Goal: Task Accomplishment & Management: Manage account settings

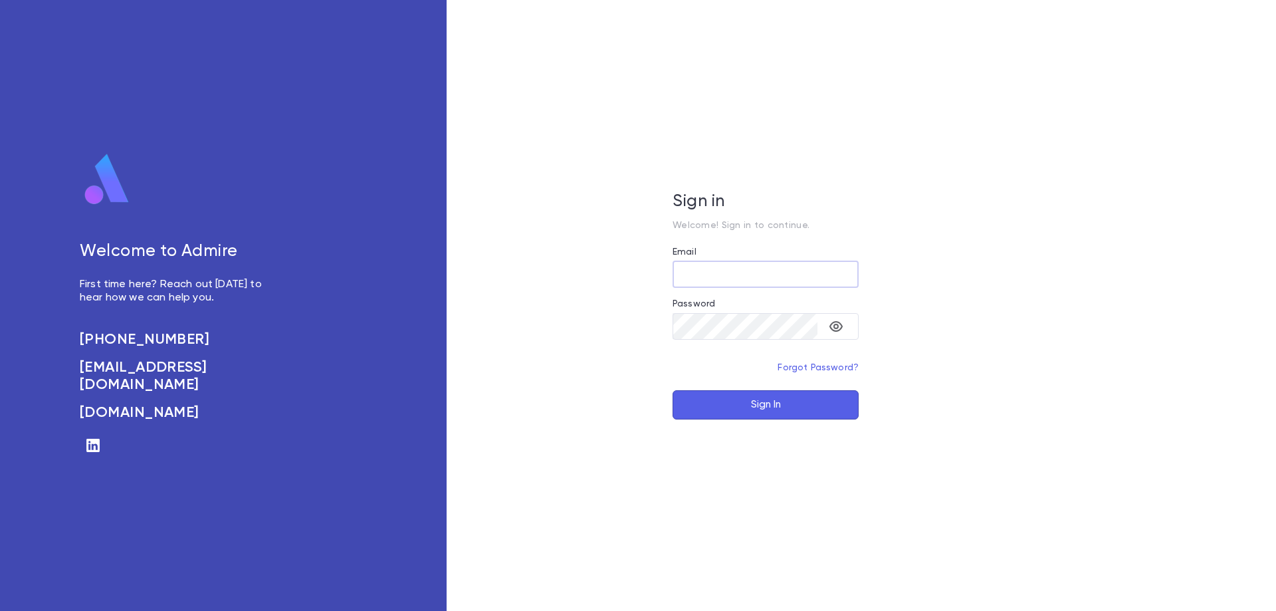
click at [678, 269] on input "Email" at bounding box center [766, 274] width 186 height 26
type input "**********"
click at [729, 399] on button "Sign In" at bounding box center [766, 404] width 186 height 29
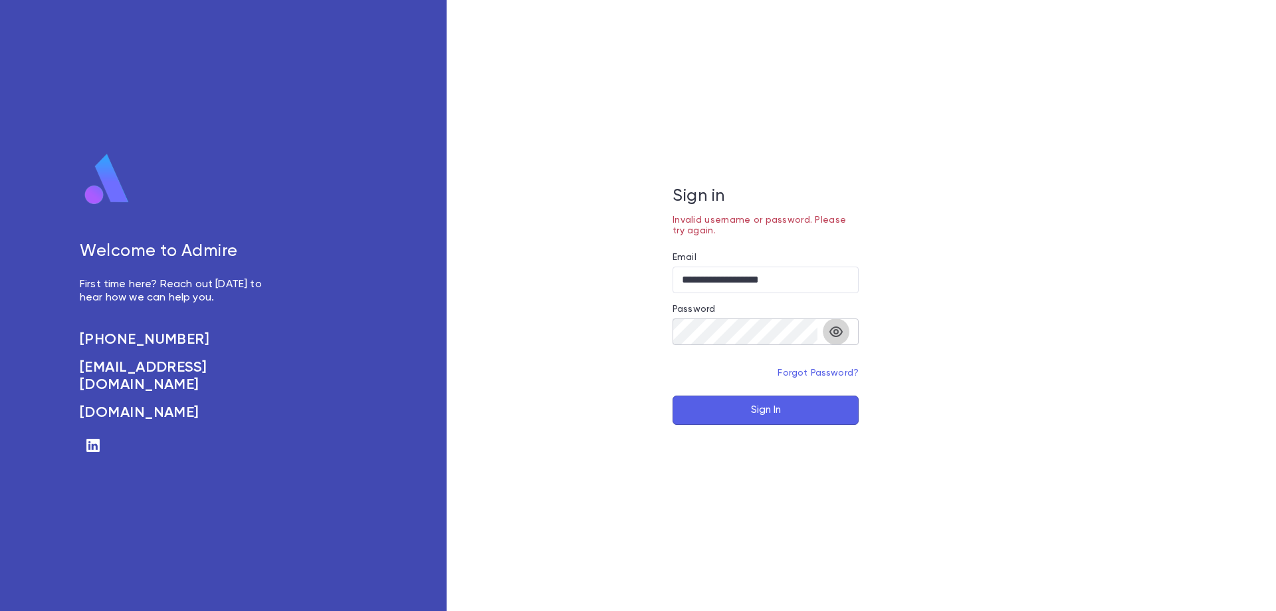
click at [833, 330] on icon "toggle password visibility" at bounding box center [836, 332] width 16 height 16
click at [763, 412] on button "Sign In" at bounding box center [766, 409] width 186 height 29
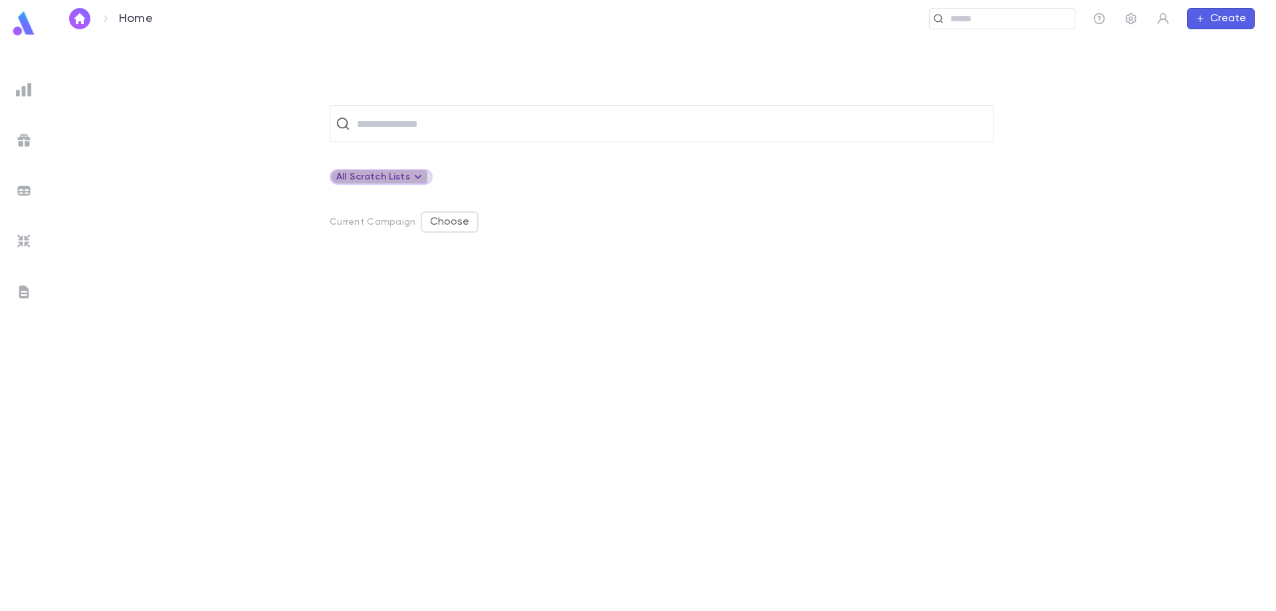
click at [364, 177] on div "All Scratch Lists" at bounding box center [381, 177] width 90 height 16
click at [26, 22] on div at bounding box center [638, 305] width 1276 height 611
click at [77, 23] on img "button" at bounding box center [80, 18] width 16 height 11
click at [27, 89] on img at bounding box center [24, 90] width 16 height 16
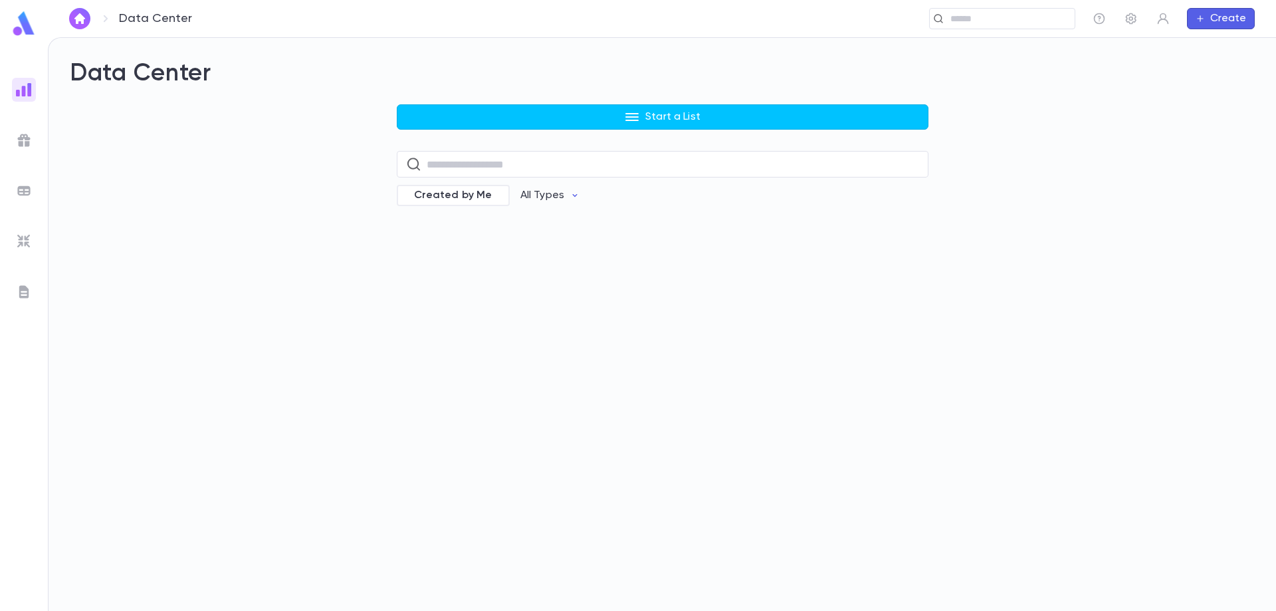
click at [25, 137] on img at bounding box center [24, 140] width 16 height 16
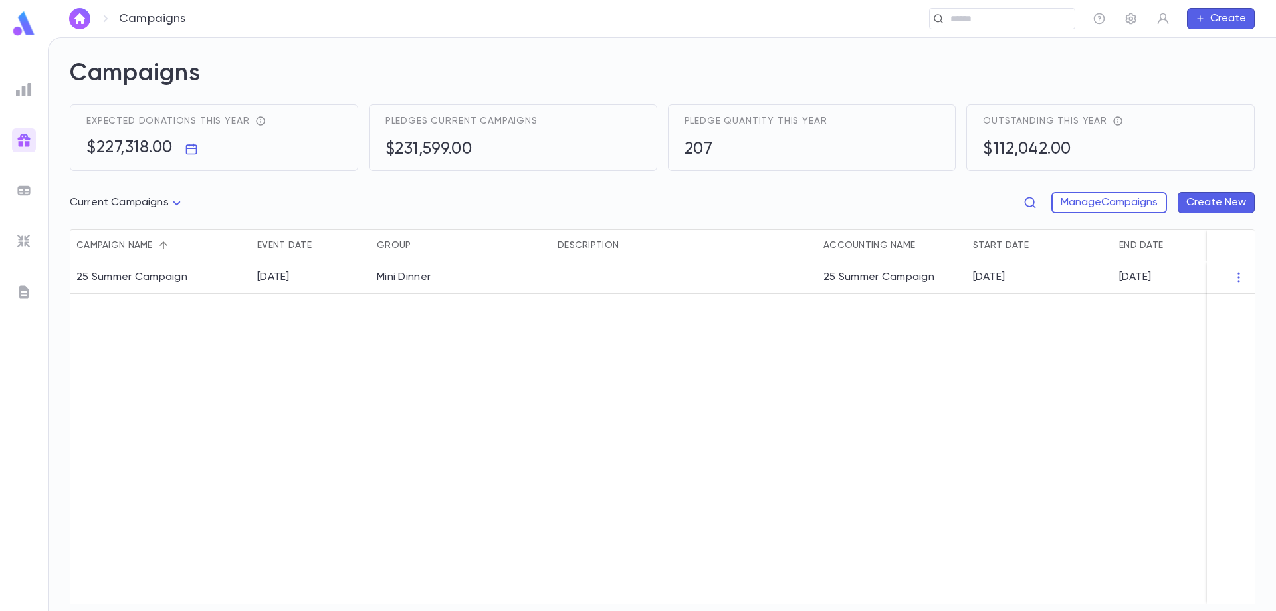
click at [19, 195] on img at bounding box center [24, 191] width 16 height 16
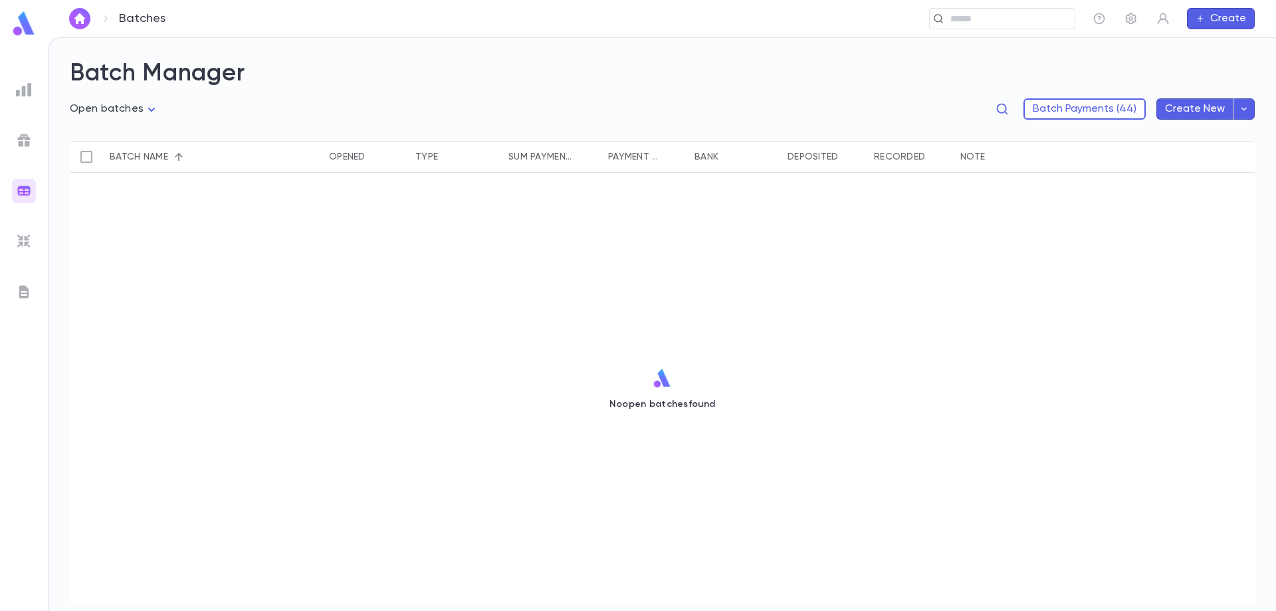
click at [20, 241] on img at bounding box center [24, 241] width 16 height 16
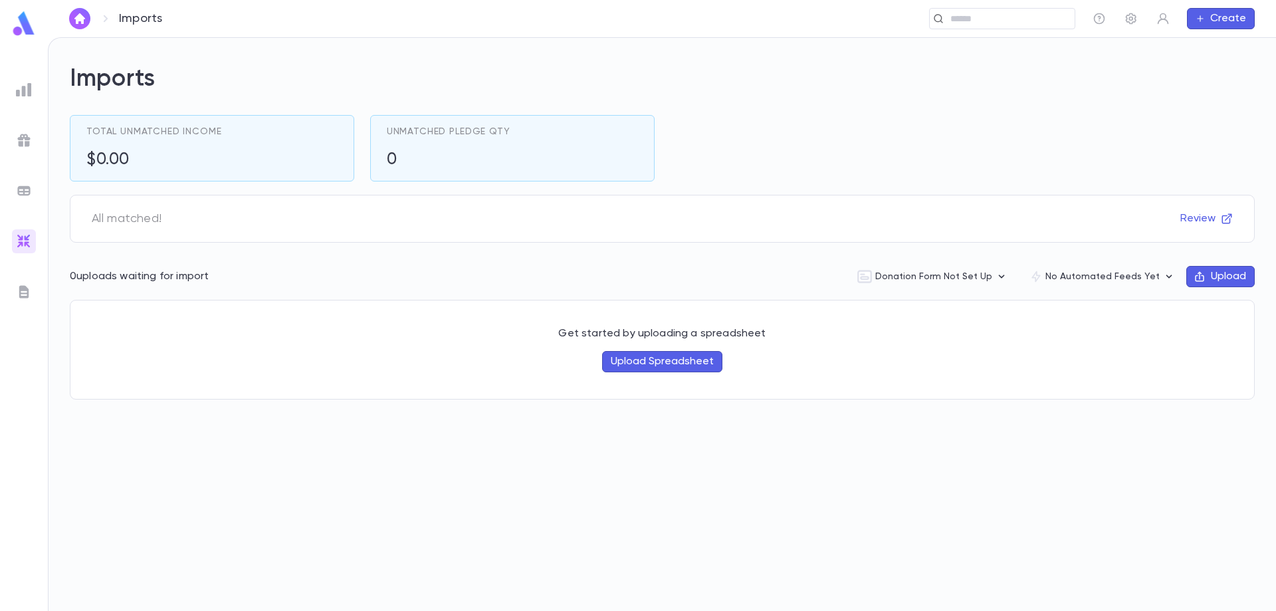
click at [29, 90] on img at bounding box center [24, 90] width 16 height 16
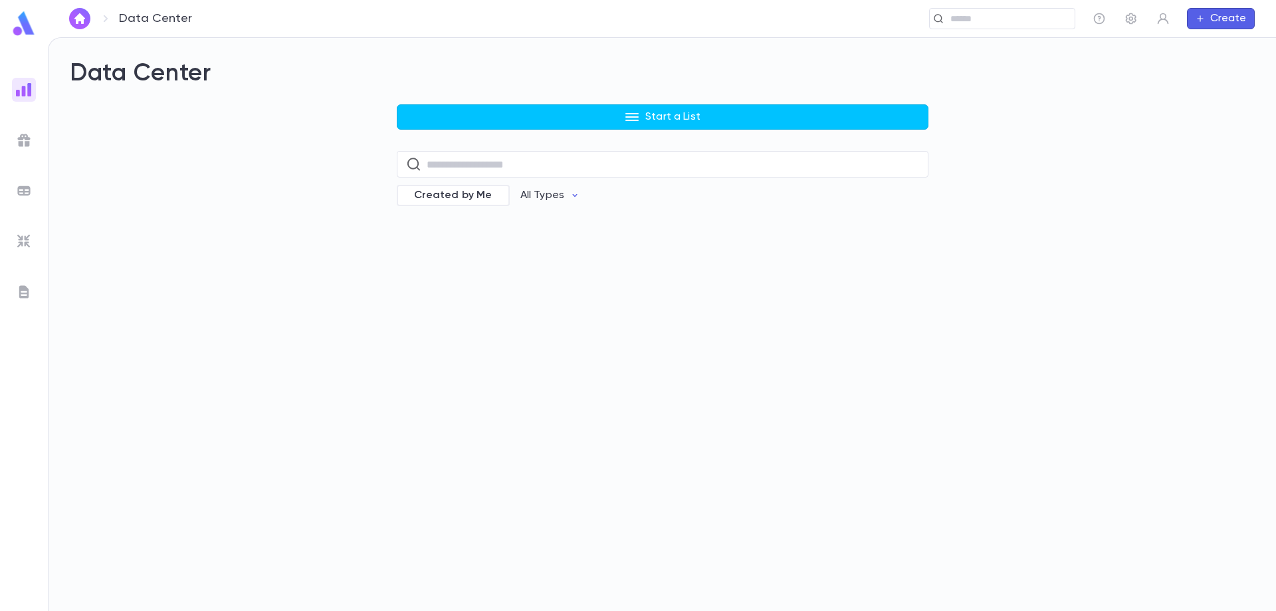
drag, startPoint x: 37, startPoint y: 32, endPoint x: 30, endPoint y: 29, distance: 7.8
click at [35, 31] on div at bounding box center [24, 26] width 48 height 30
click at [28, 28] on img at bounding box center [24, 24] width 27 height 26
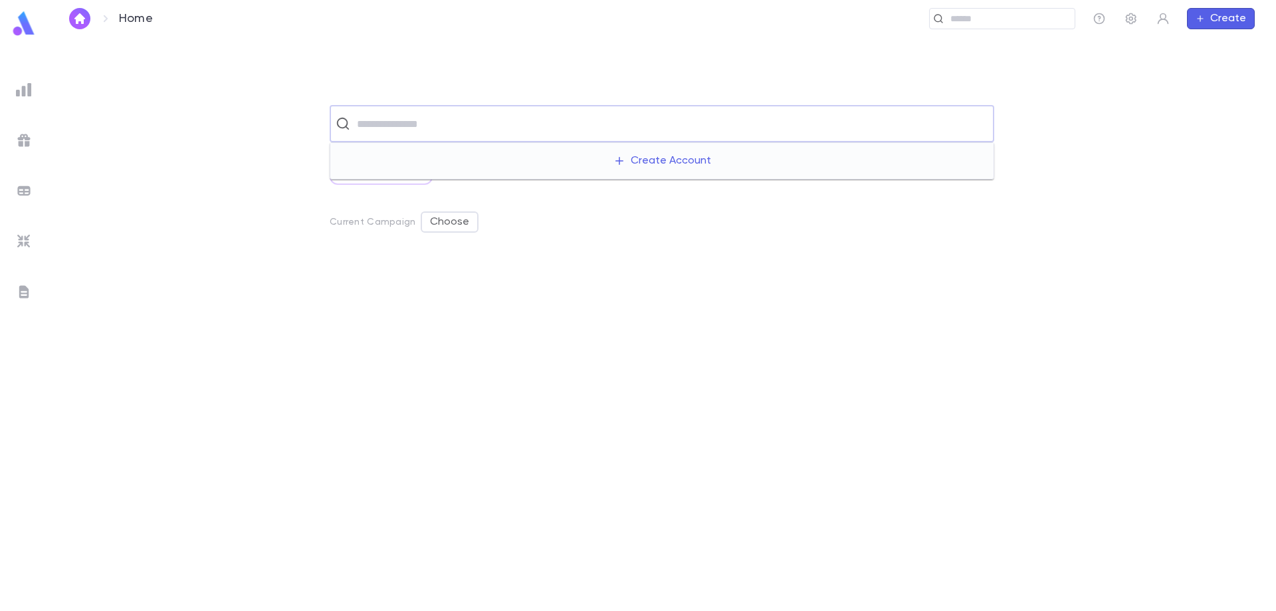
click at [368, 128] on input "text" at bounding box center [670, 123] width 635 height 25
click at [22, 144] on img at bounding box center [24, 140] width 16 height 16
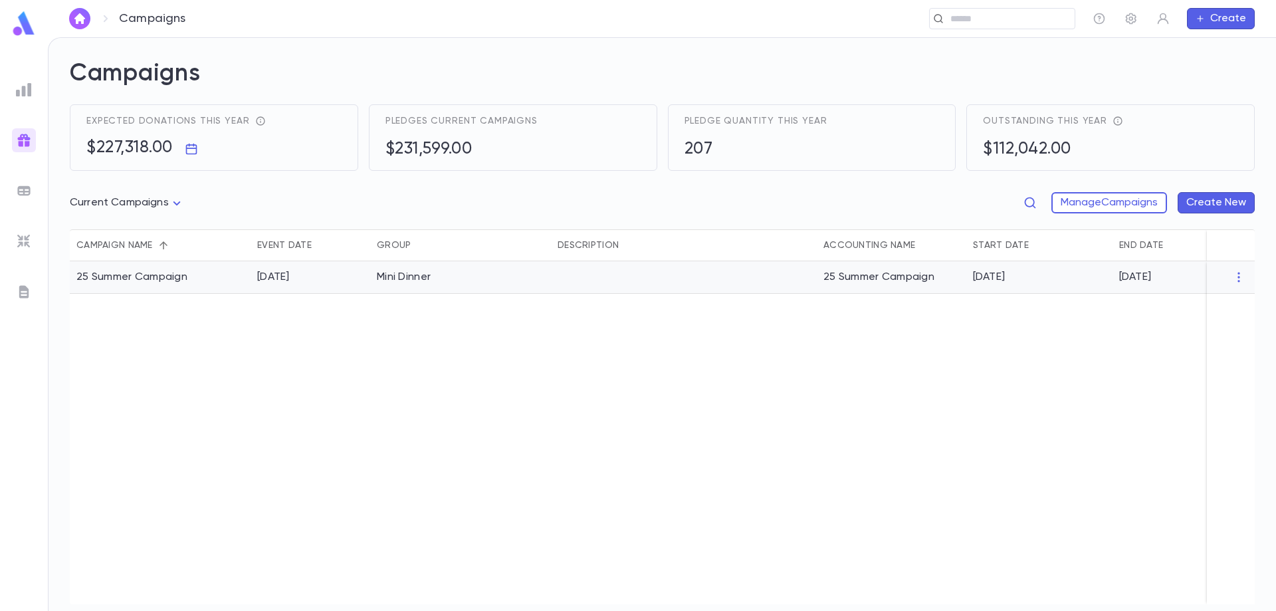
click at [169, 274] on div "25 Summer Campaign" at bounding box center [131, 277] width 111 height 13
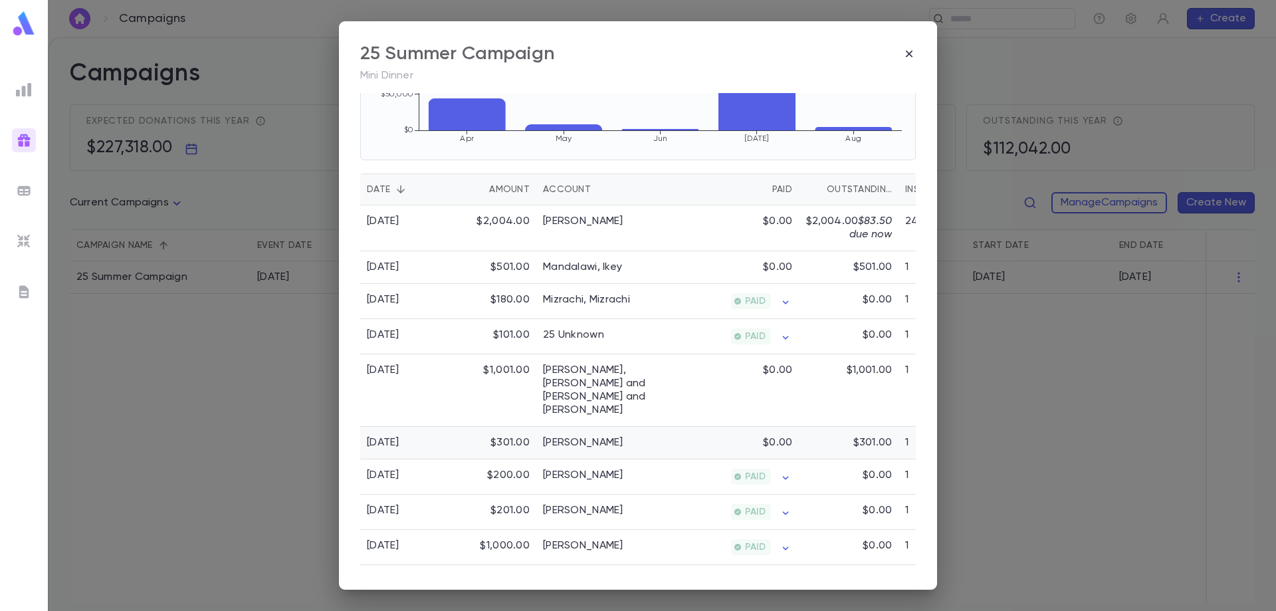
scroll to position [332, 0]
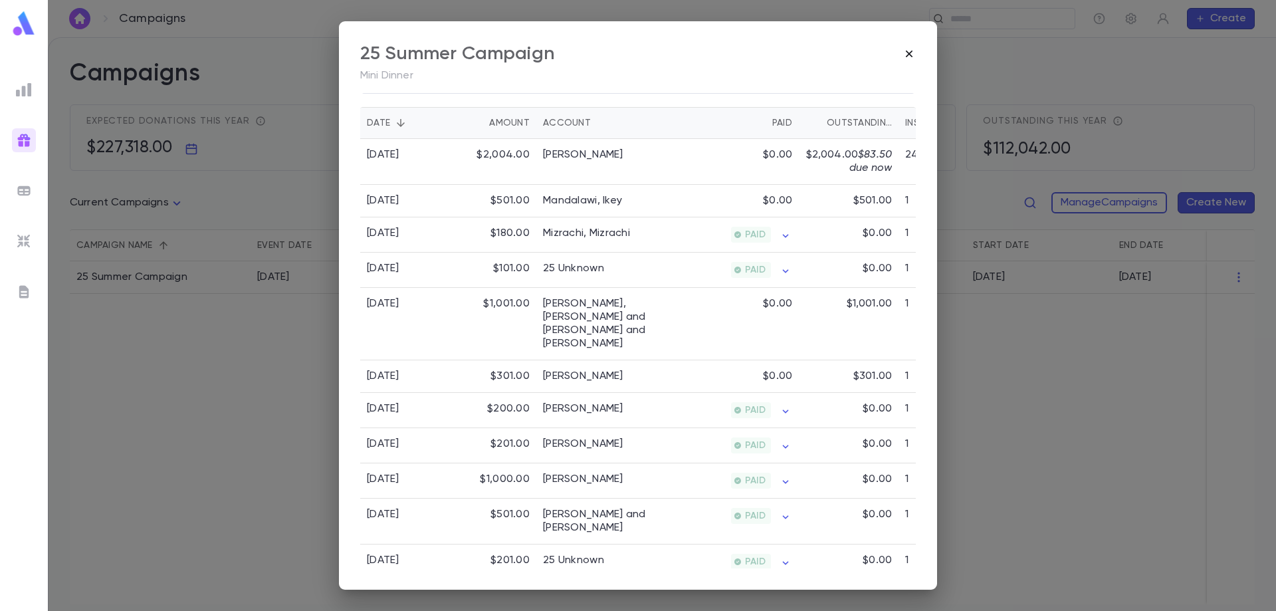
click at [907, 49] on icon "button" at bounding box center [909, 53] width 13 height 13
